Goal: Task Accomplishment & Management: Manage account settings

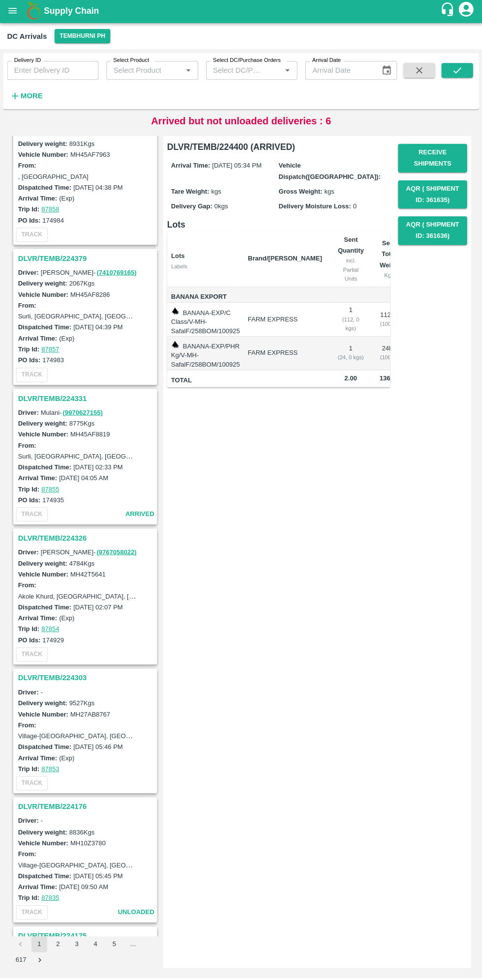
scroll to position [878, 0]
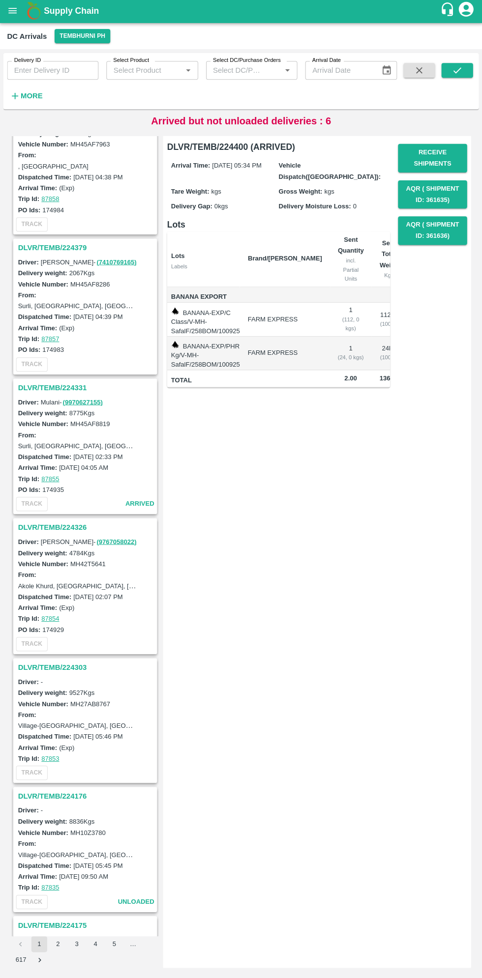
click at [63, 521] on h3 "DLVR/TEMB/224326" at bounding box center [87, 527] width 137 height 13
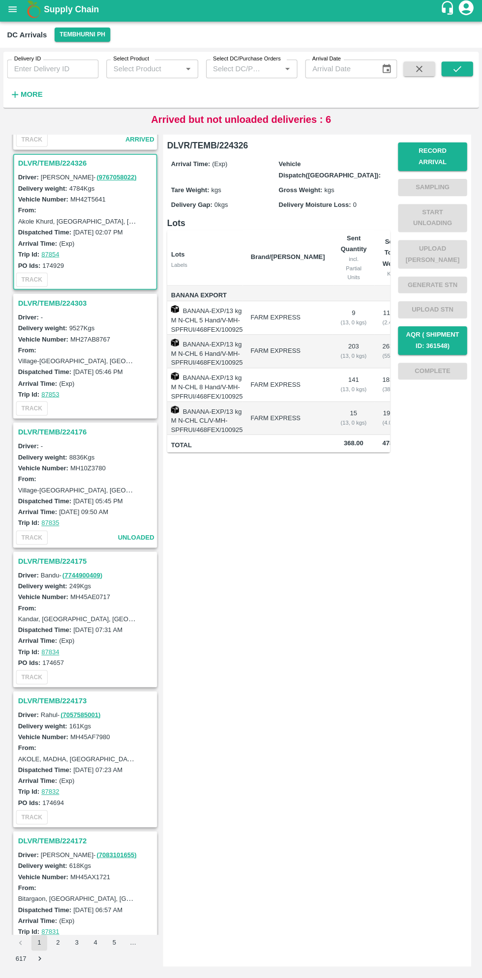
scroll to position [1255, 0]
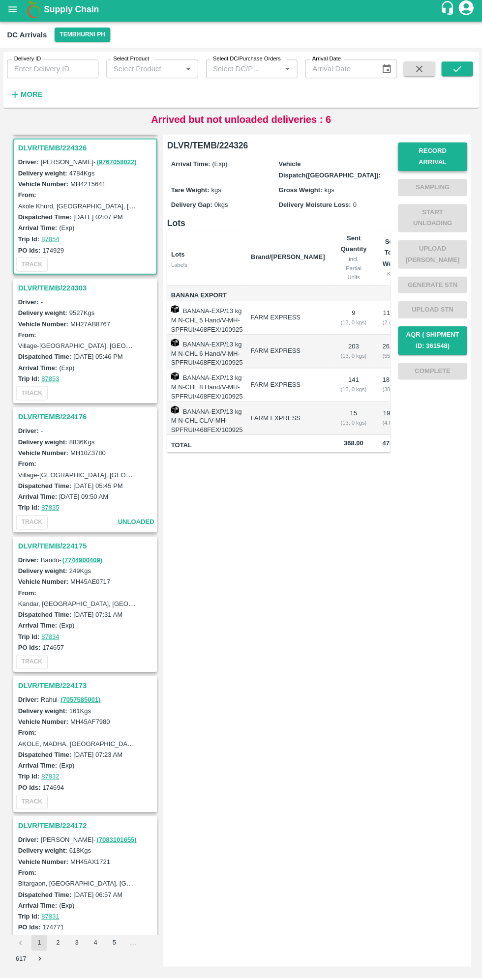
click at [434, 153] on button "Record Arrival" at bounding box center [431, 159] width 69 height 29
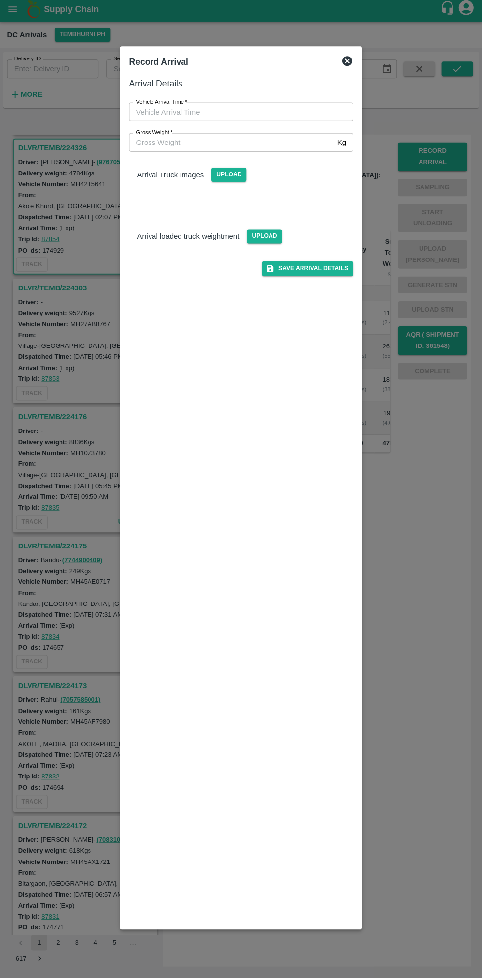
click at [232, 110] on input "Vehicle Arrival Time   *" at bounding box center [237, 114] width 216 height 19
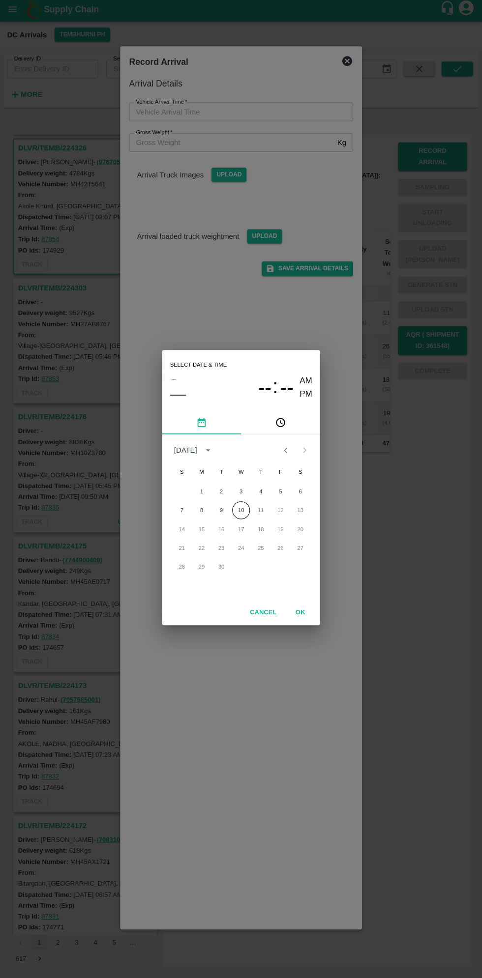
click at [276, 422] on icon "pick time" at bounding box center [280, 424] width 9 height 9
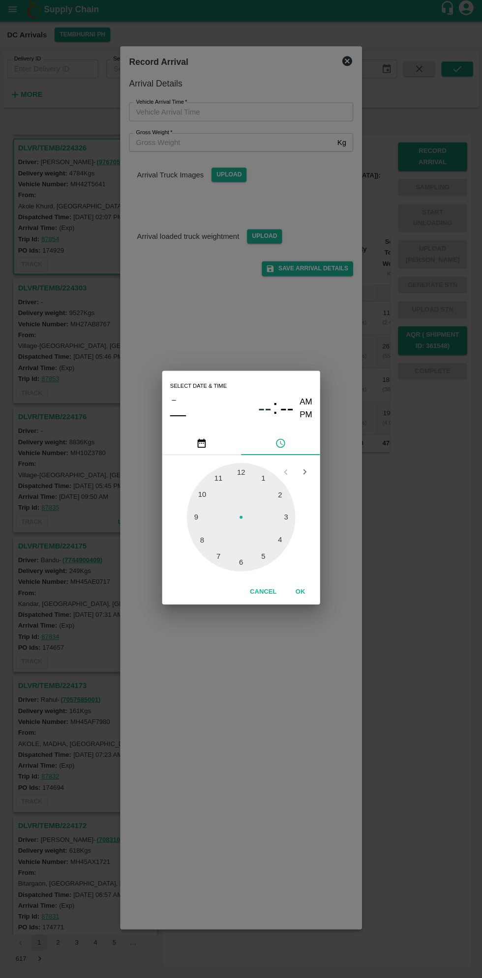
click at [279, 539] on div at bounding box center [241, 518] width 108 height 108
click at [284, 488] on div at bounding box center [241, 518] width 108 height 108
type input "[DATE] 04:09 AM"
click at [300, 590] on button "OK" at bounding box center [299, 592] width 31 height 17
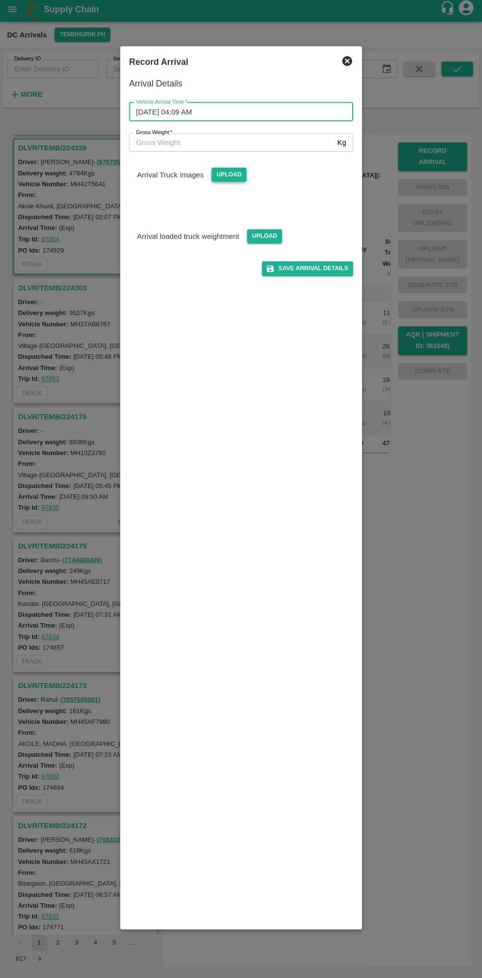
click at [218, 181] on span "Upload" at bounding box center [228, 177] width 35 height 14
click at [0, 0] on input "Upload" at bounding box center [0, 0] width 0 height 0
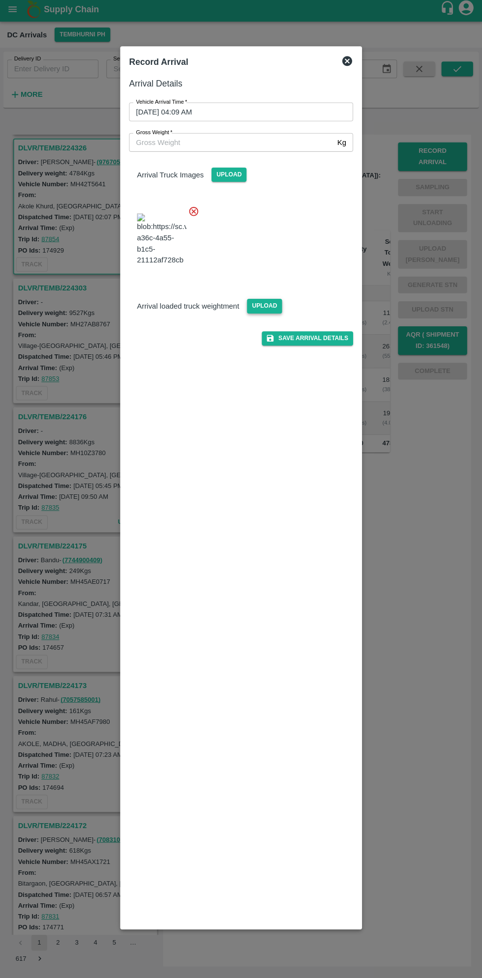
click at [253, 315] on span "Upload" at bounding box center [264, 308] width 35 height 14
click at [0, 0] on input "Upload" at bounding box center [0, 0] width 0 height 0
click at [194, 148] on input "Gross Weight   *" at bounding box center [230, 145] width 203 height 19
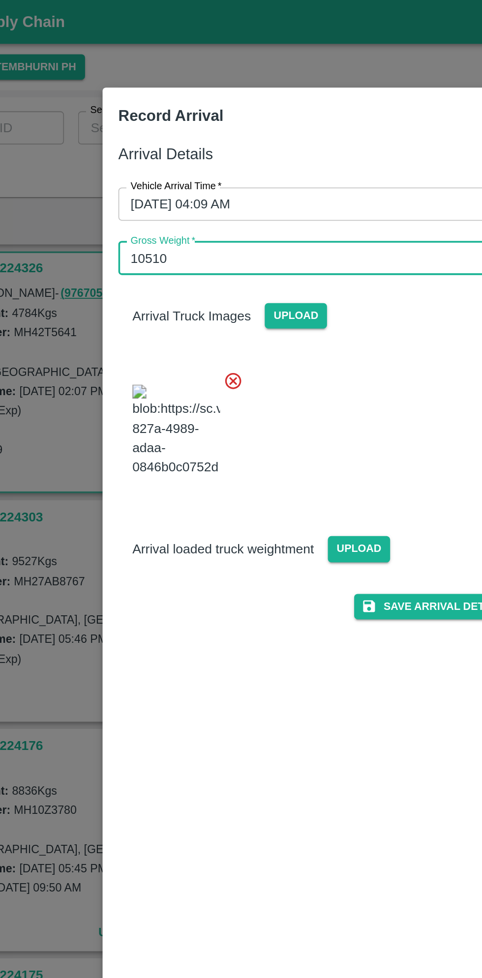
type input "10510"
click at [286, 273] on div at bounding box center [236, 238] width 231 height 77
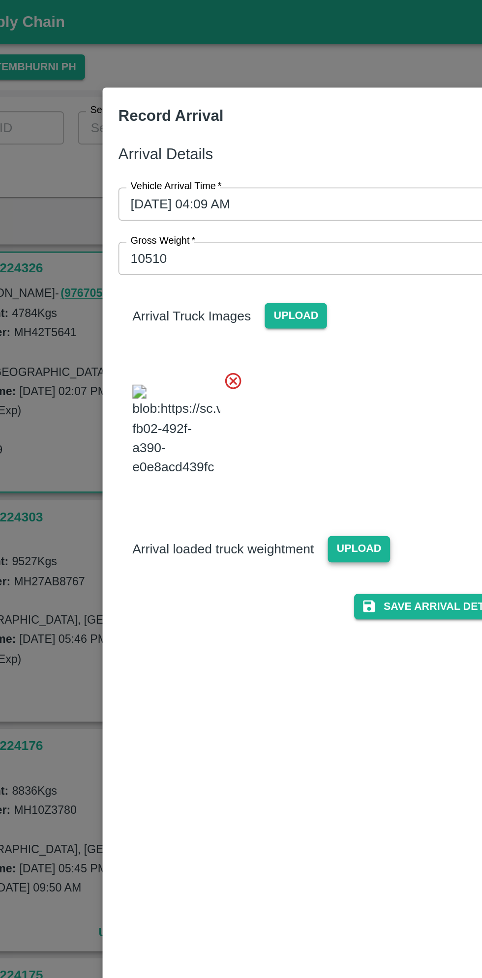
click at [268, 315] on span "Upload" at bounding box center [264, 308] width 35 height 14
click at [0, 0] on input "Upload" at bounding box center [0, 0] width 0 height 0
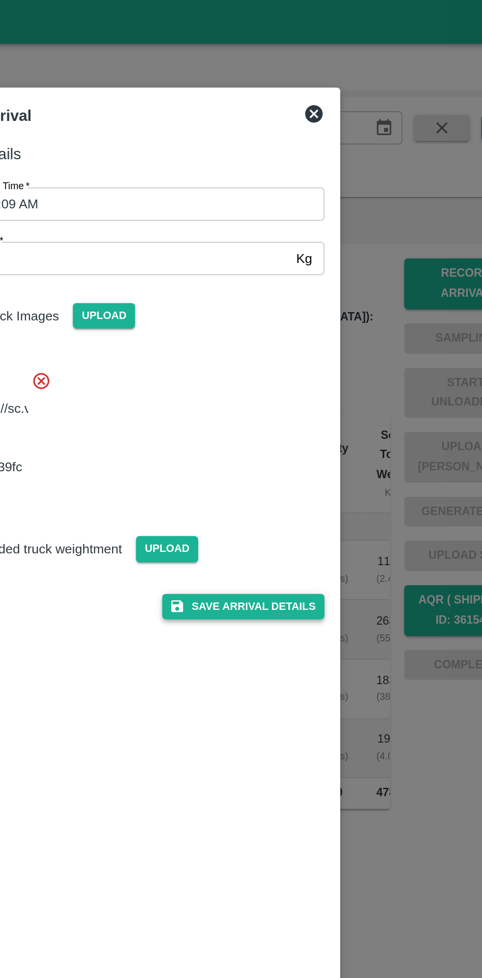
click at [328, 348] on button "Save Arrival Details" at bounding box center [306, 340] width 91 height 14
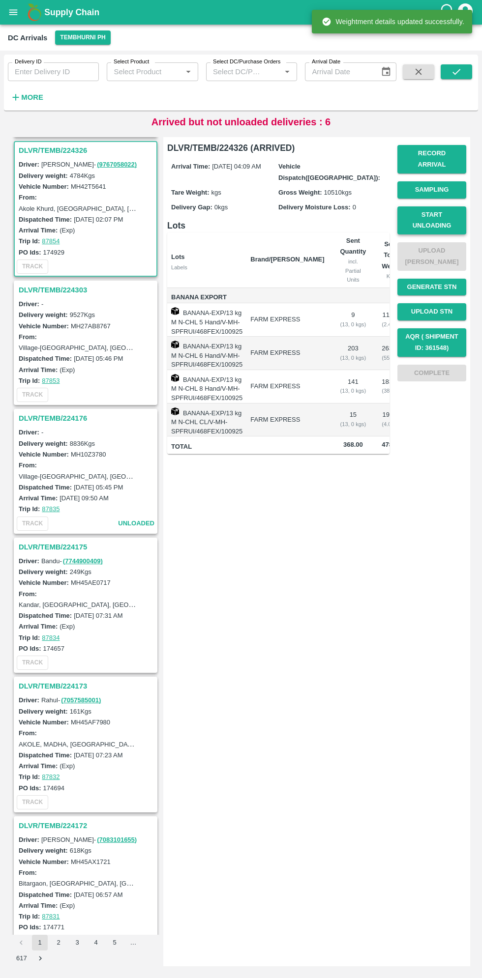
click at [439, 214] on button "Start Unloading" at bounding box center [431, 220] width 69 height 29
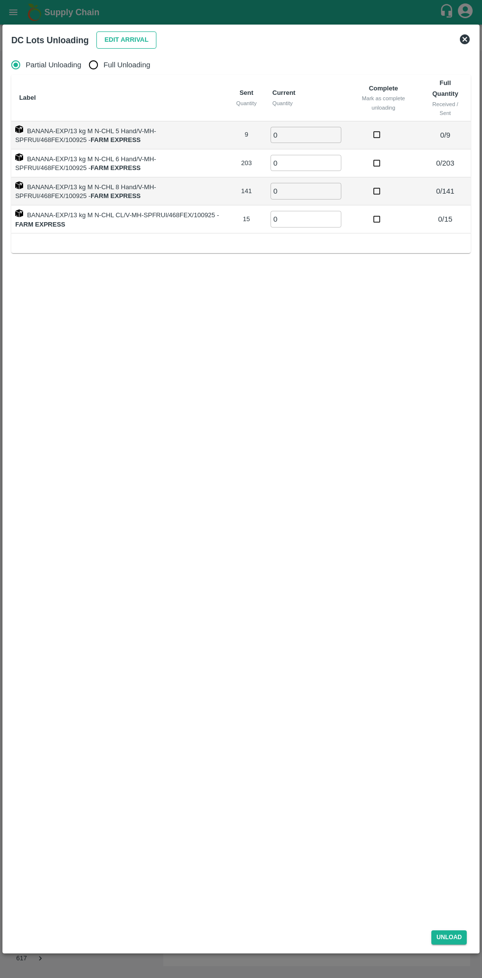
click at [121, 43] on button "Edit Arrival" at bounding box center [126, 39] width 60 height 17
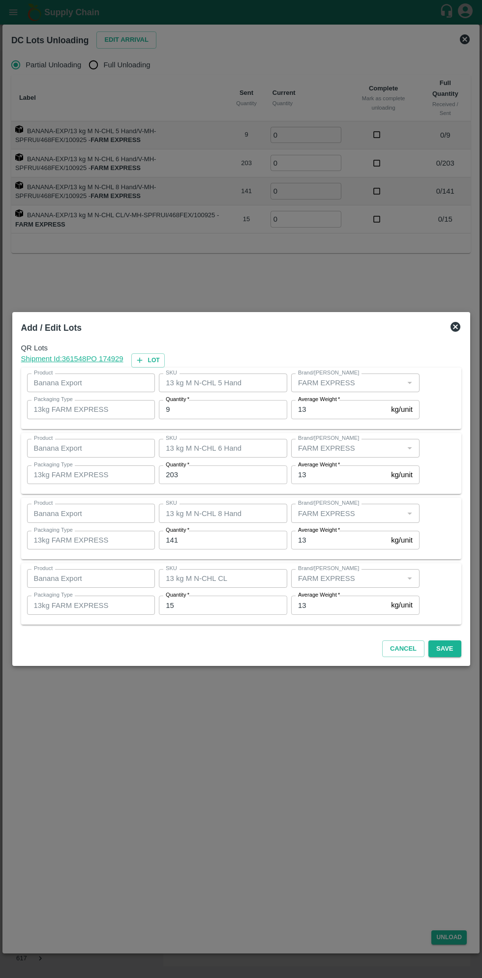
click at [233, 409] on input "9" at bounding box center [223, 409] width 128 height 19
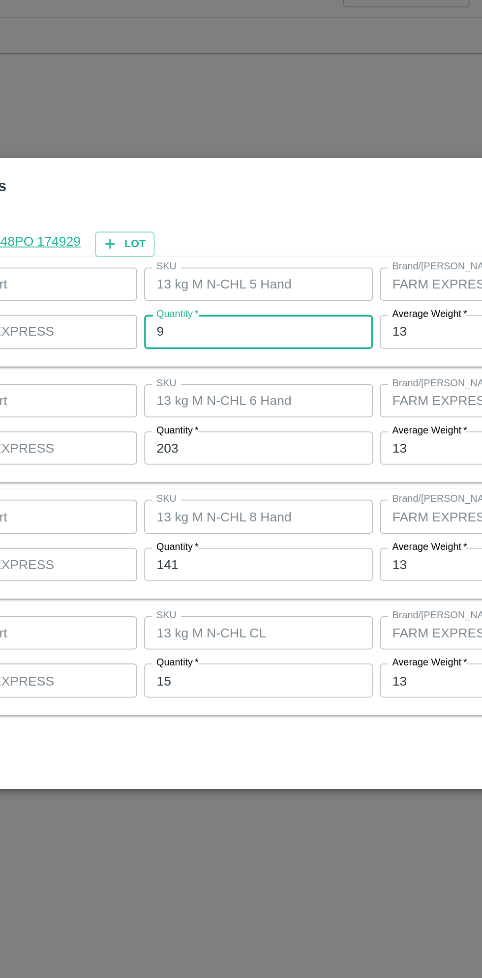
click at [205, 476] on input "203" at bounding box center [223, 474] width 128 height 19
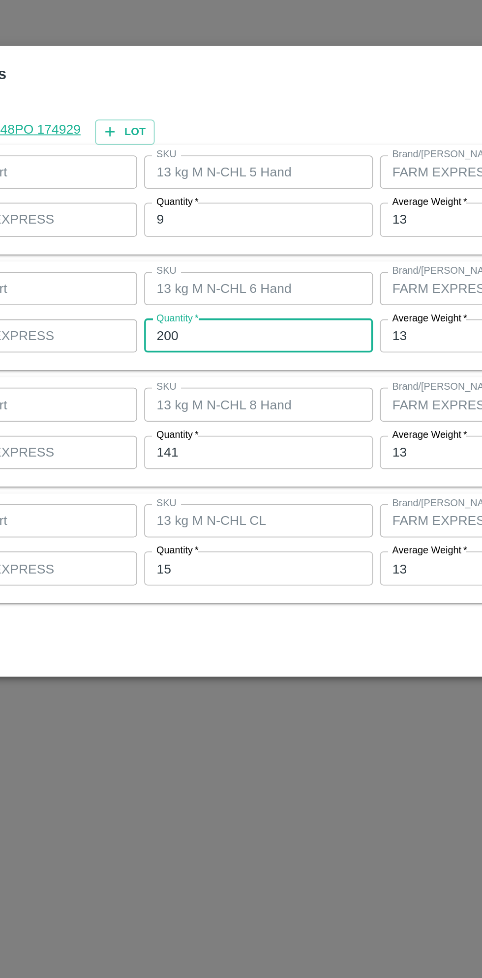
type input "200"
click at [220, 542] on input "141" at bounding box center [223, 540] width 128 height 19
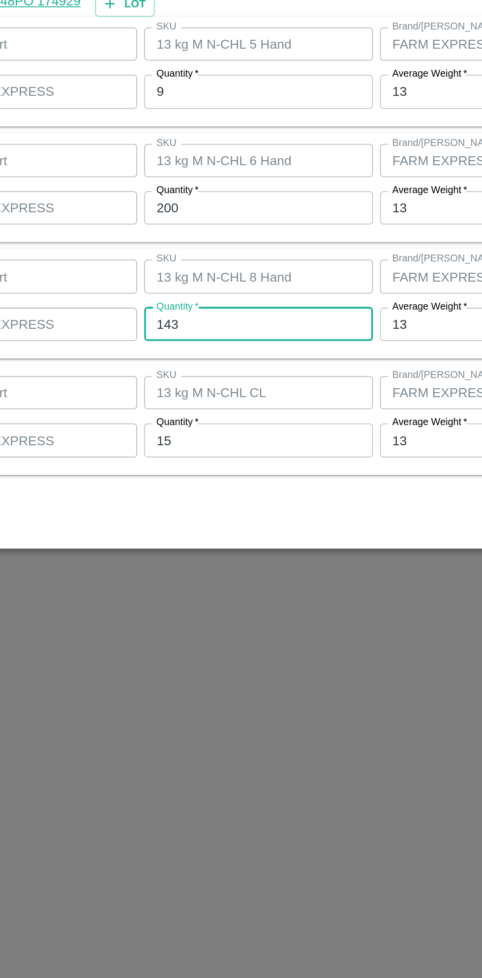
type input "143"
click at [213, 608] on input "15" at bounding box center [223, 605] width 128 height 19
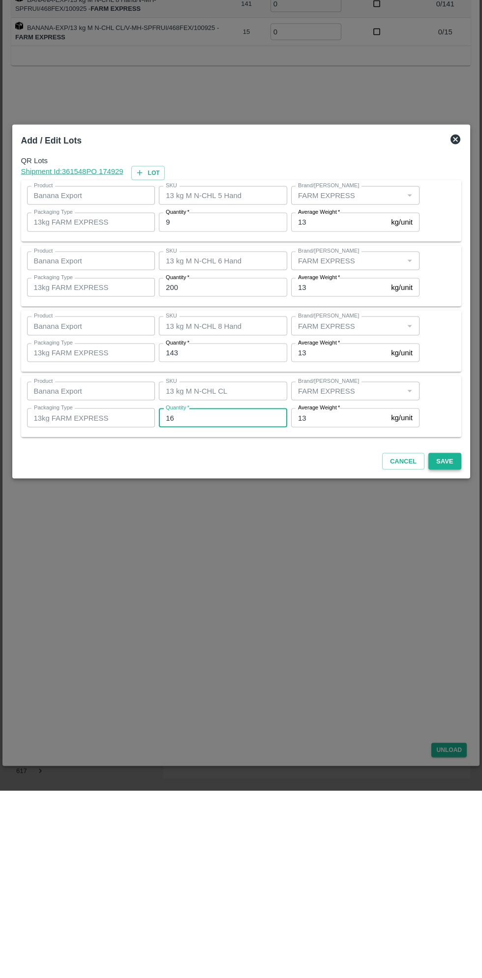
type input "16"
click at [451, 651] on button "Save" at bounding box center [444, 648] width 32 height 17
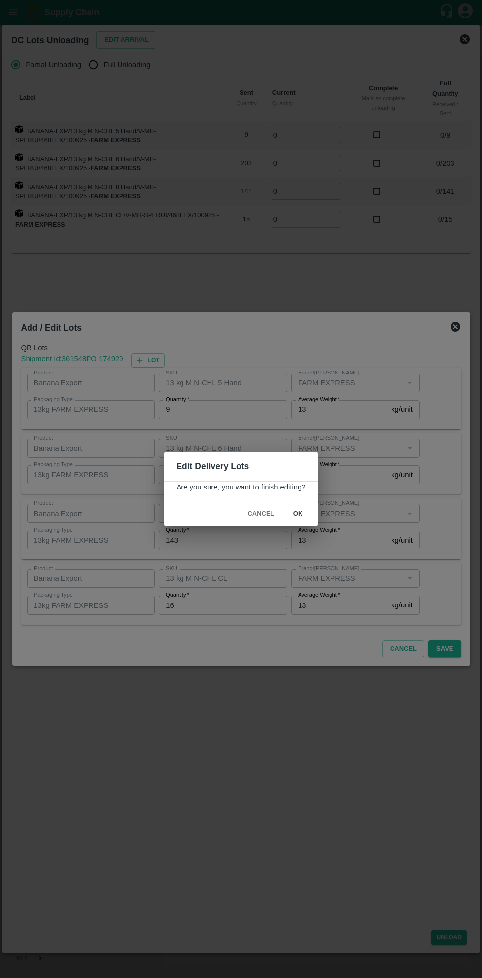
click at [298, 517] on button "ok" at bounding box center [297, 513] width 31 height 17
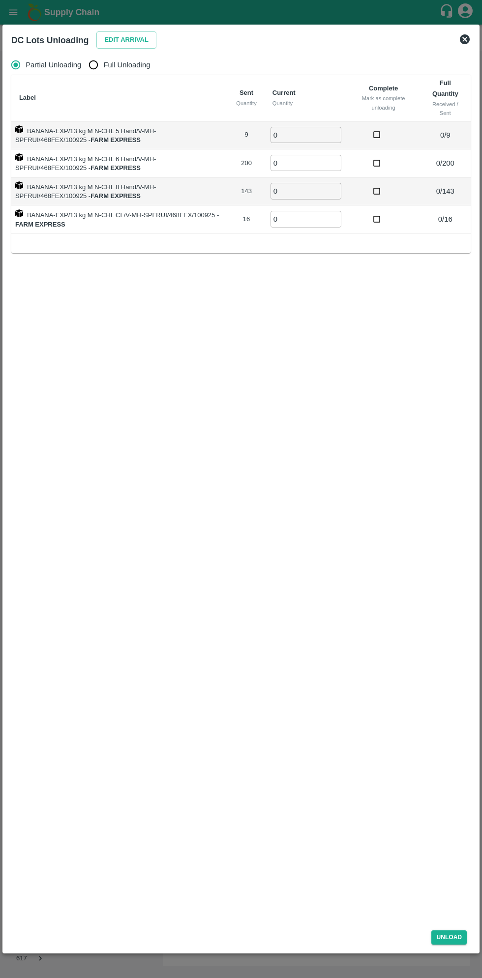
click at [120, 61] on span "Full Unloading" at bounding box center [127, 64] width 47 height 11
click at [103, 61] on input "Full Unloading" at bounding box center [94, 65] width 20 height 20
radio input "true"
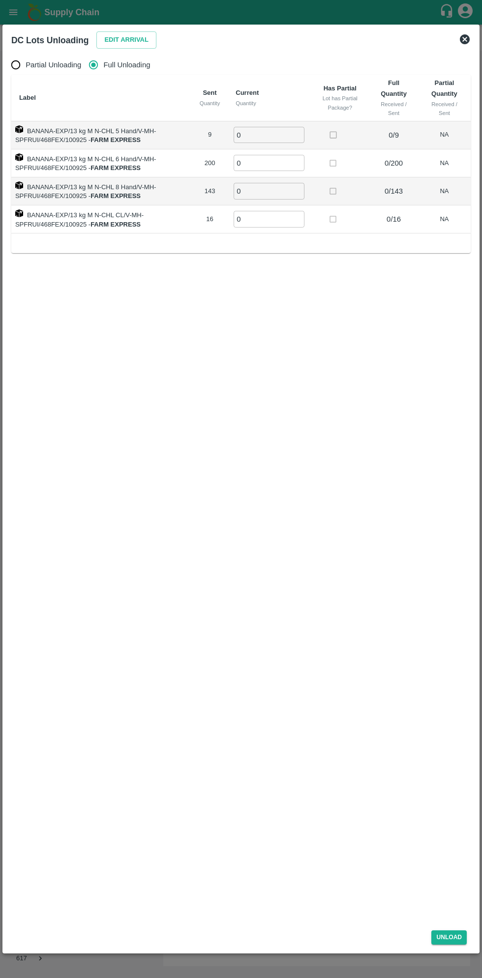
click at [283, 134] on input "0" at bounding box center [268, 135] width 71 height 16
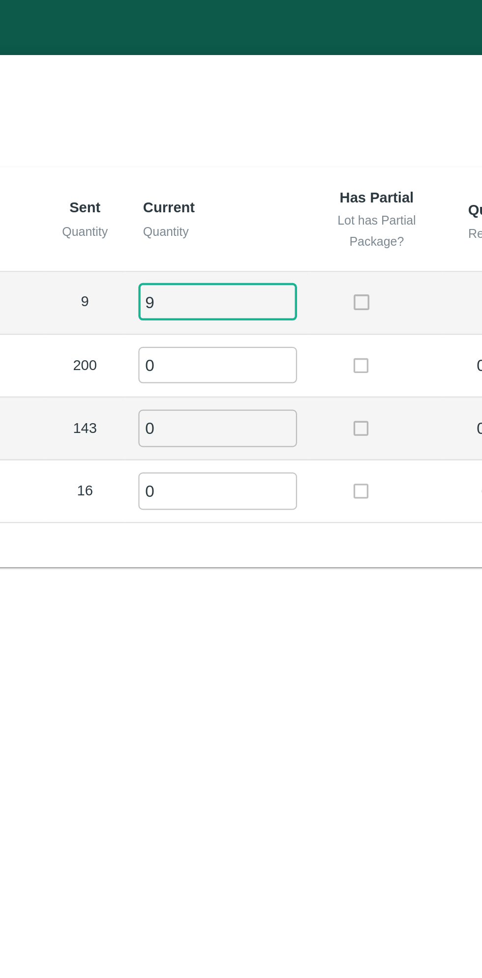
type input "9"
click at [272, 159] on input "0" at bounding box center [268, 163] width 71 height 16
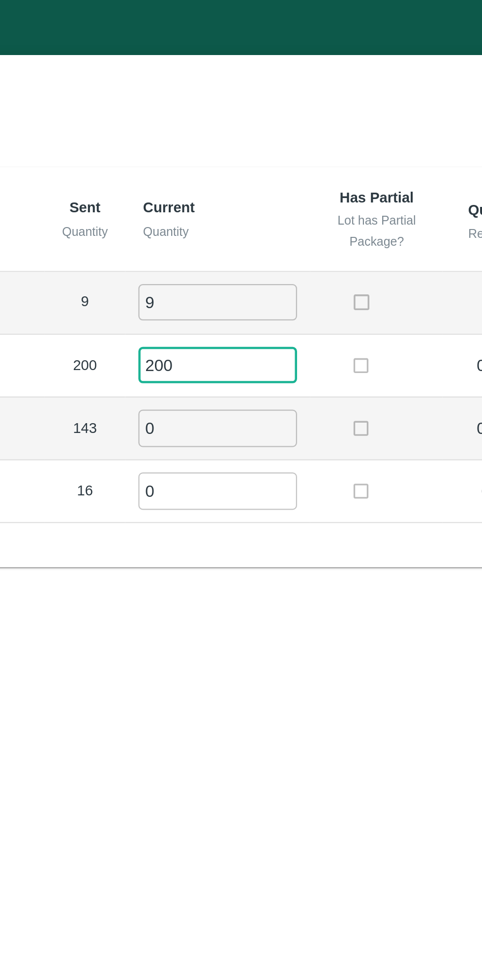
type input "200"
click at [270, 187] on input "0" at bounding box center [268, 191] width 71 height 16
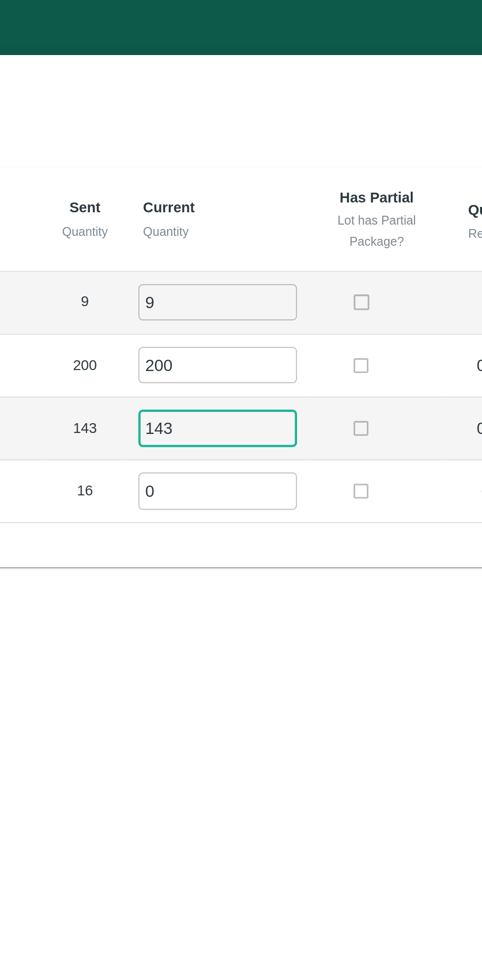
type input "143"
click at [274, 215] on input "0" at bounding box center [268, 219] width 71 height 16
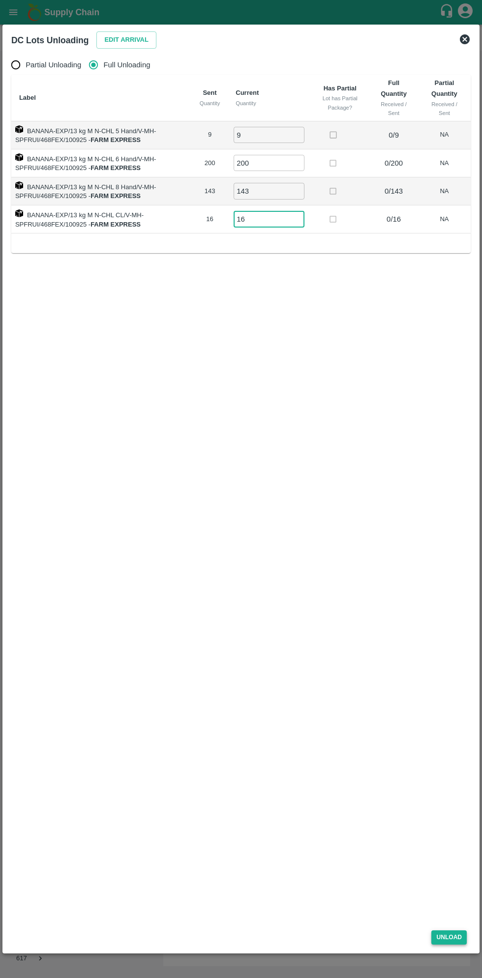
type input "16"
click at [457, 909] on button "Unload" at bounding box center [448, 937] width 35 height 14
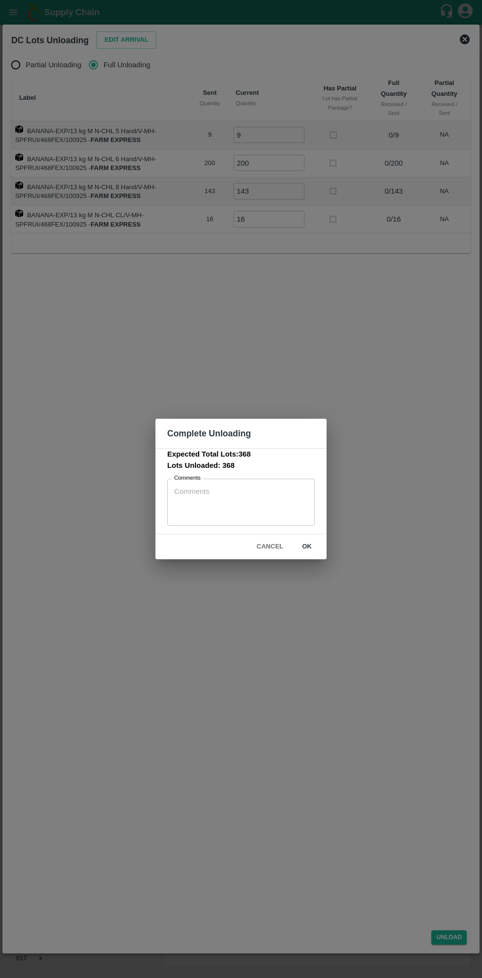
click at [307, 547] on button "ok" at bounding box center [306, 546] width 31 height 17
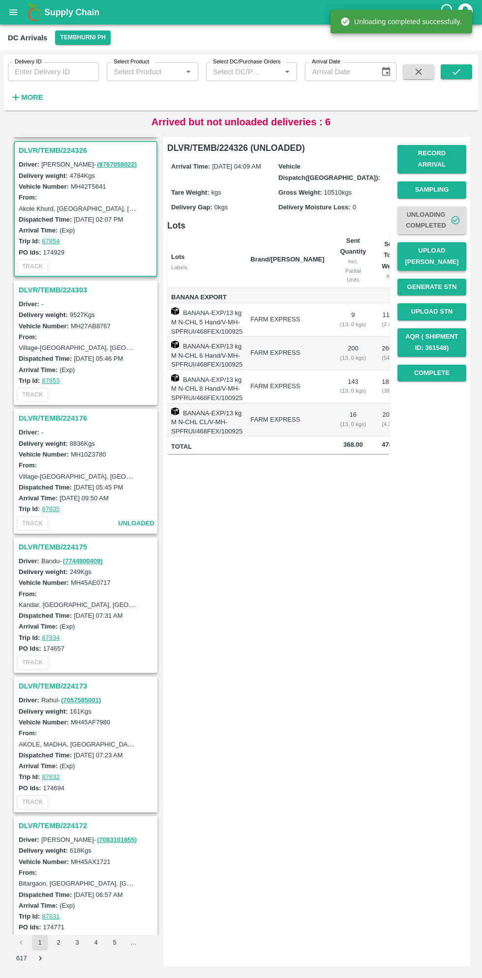
click at [445, 242] on button "Upload [PERSON_NAME]" at bounding box center [431, 256] width 69 height 29
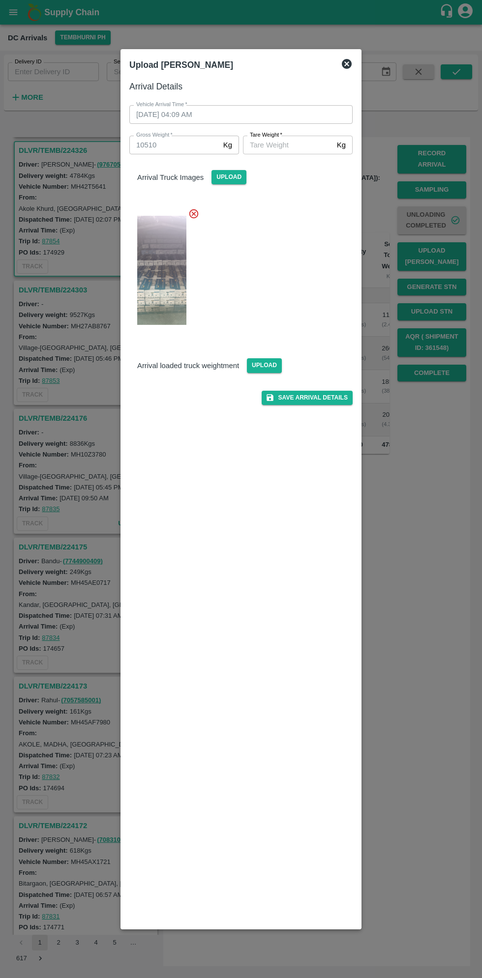
click at [301, 147] on input "[PERSON_NAME]   *" at bounding box center [288, 145] width 90 height 19
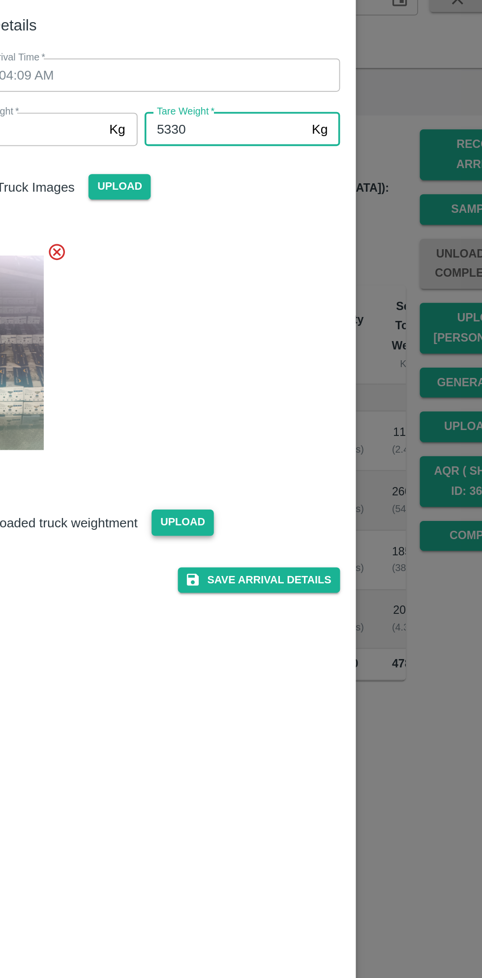
type input "5330"
click at [258, 368] on span "Upload" at bounding box center [264, 365] width 35 height 14
click at [0, 0] on input "Upload" at bounding box center [0, 0] width 0 height 0
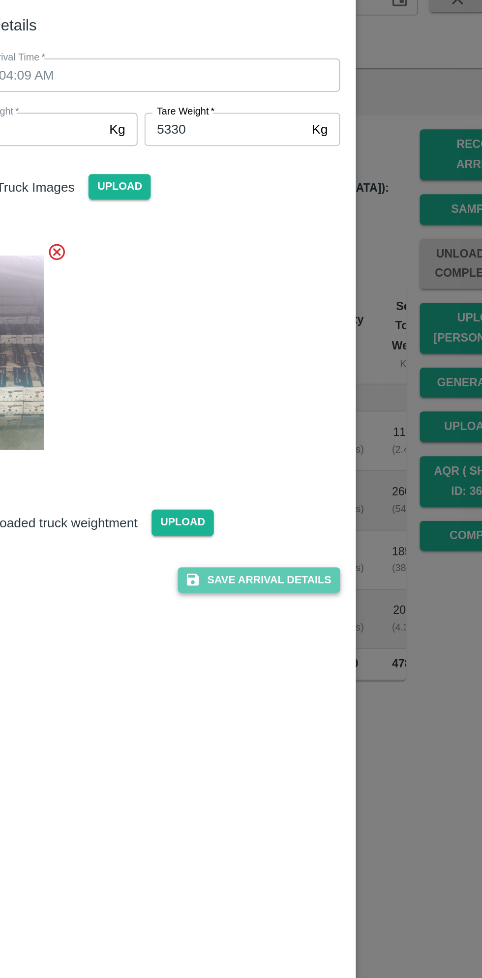
click at [313, 399] on button "Save Arrival Details" at bounding box center [306, 398] width 91 height 14
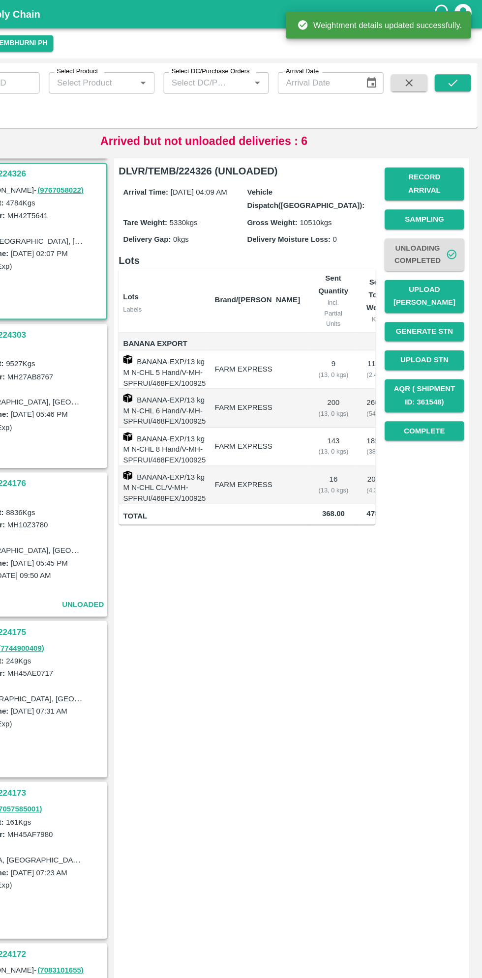
scroll to position [0, 0]
